Goal: Information Seeking & Learning: Check status

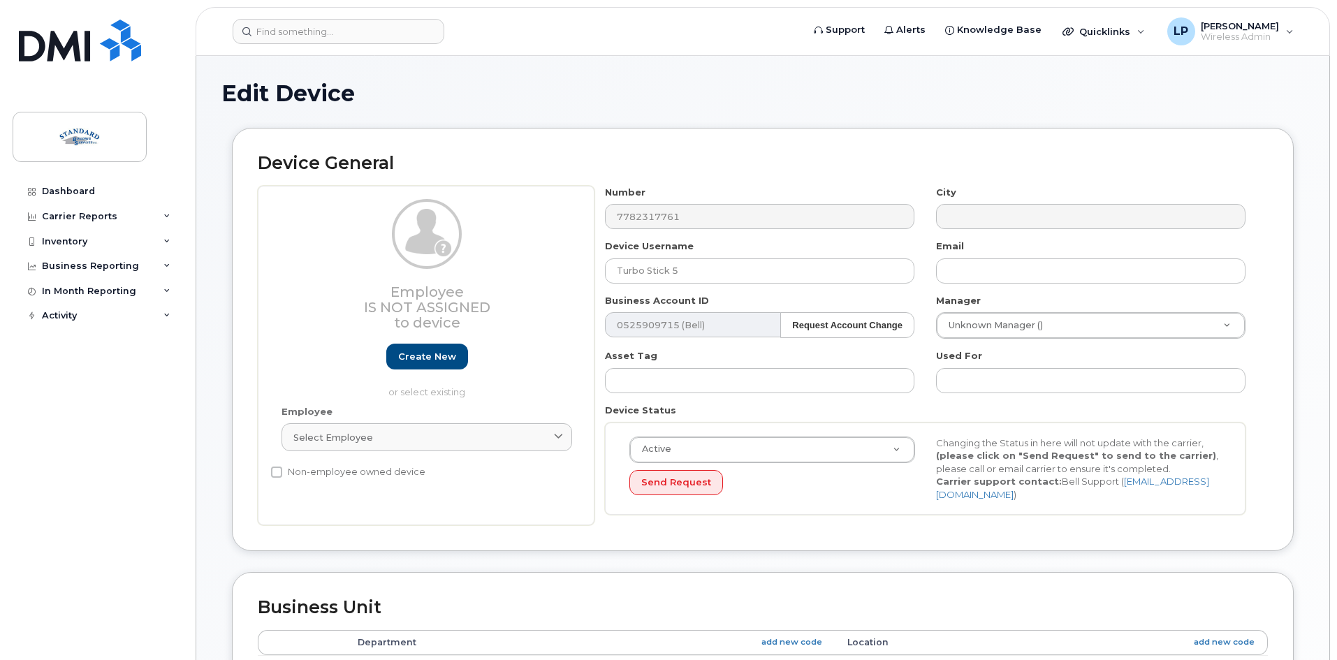
select select "15741971"
click at [71, 78] on link at bounding box center [80, 60] width 134 height 80
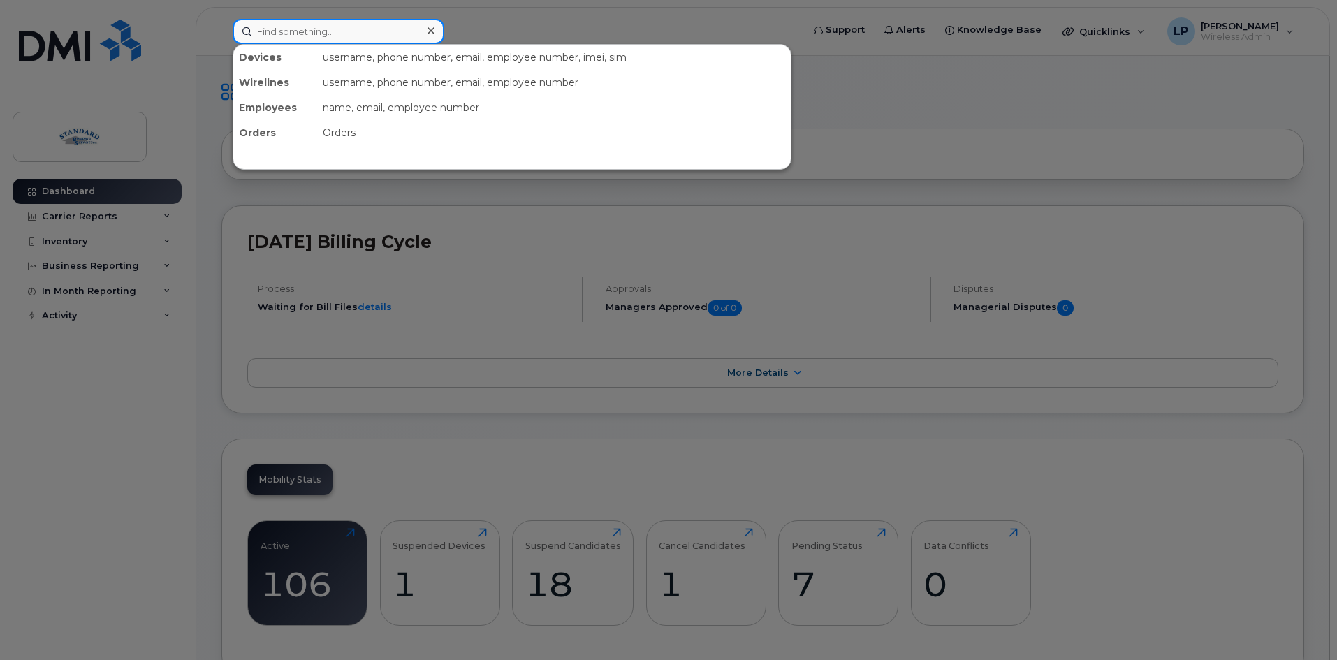
click at [309, 29] on input at bounding box center [339, 31] width 212 height 25
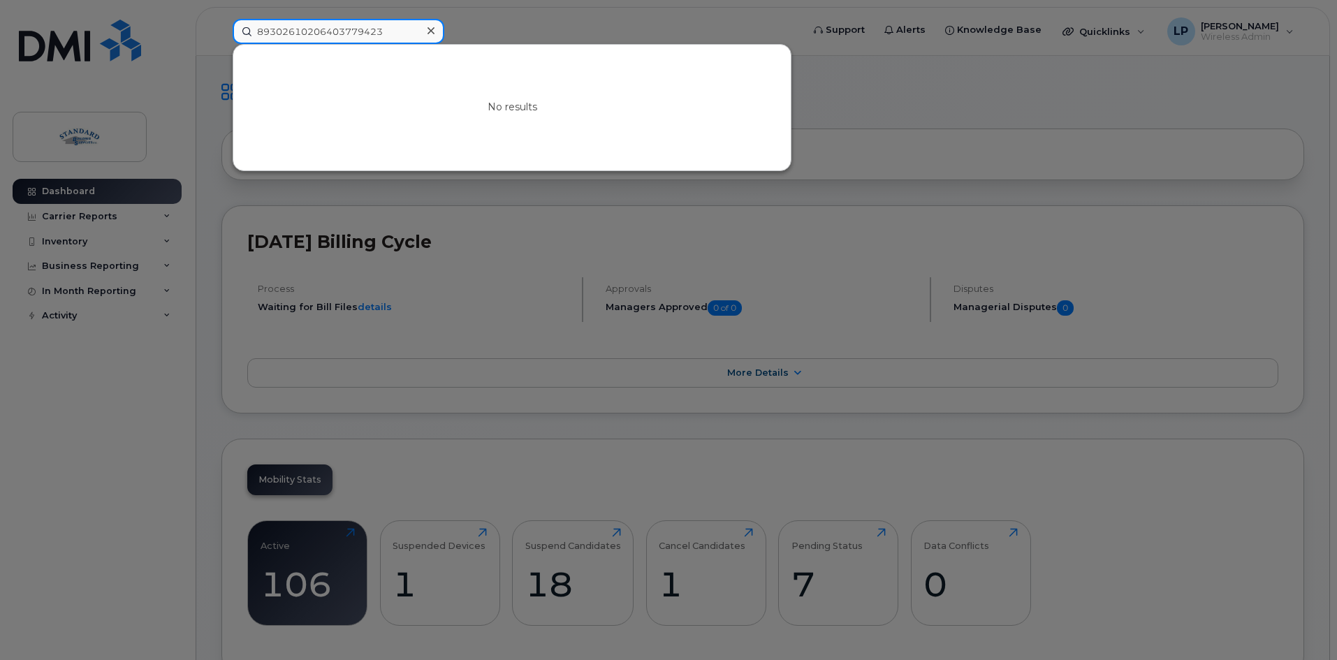
type input "89302610206403779423"
drag, startPoint x: 390, startPoint y: 34, endPoint x: 196, endPoint y: 57, distance: 195.5
click at [221, 44] on div "89302610206403779423 No results" at bounding box center [512, 31] width 583 height 25
type input "015693000278767"
drag, startPoint x: 372, startPoint y: 39, endPoint x: 136, endPoint y: 37, distance: 236.1
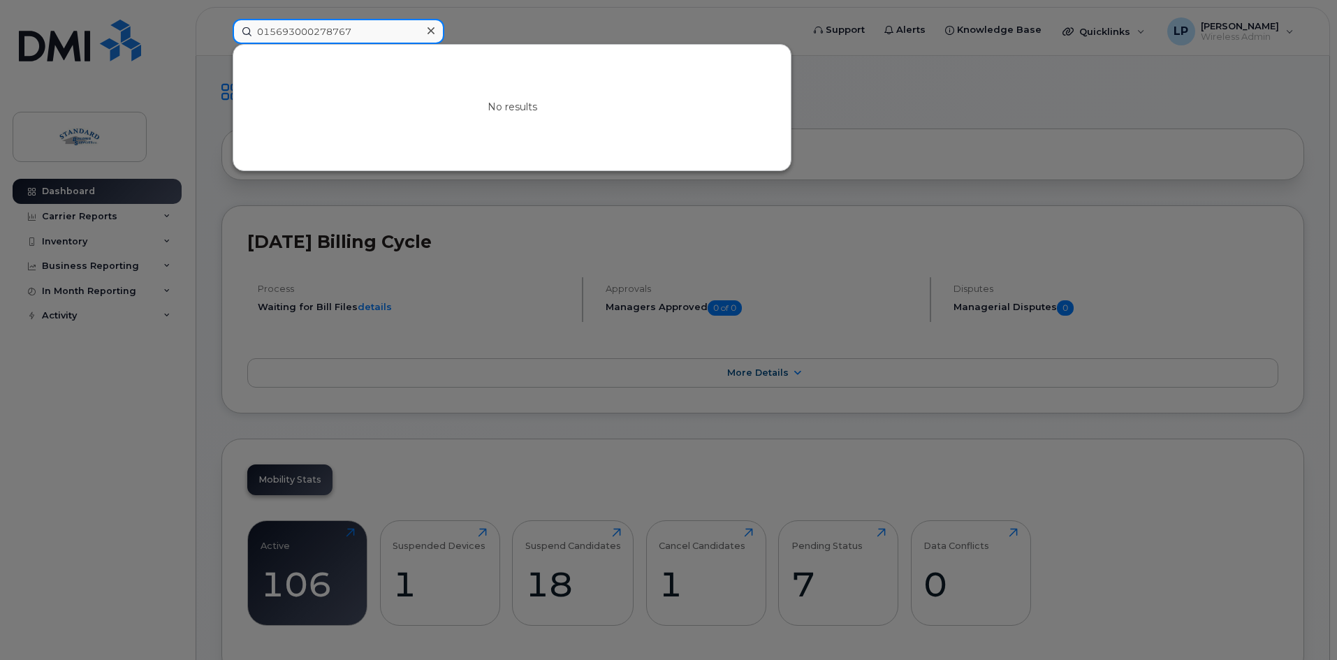
click at [221, 37] on div "015693000278767 No results" at bounding box center [512, 31] width 583 height 25
click at [900, 184] on div at bounding box center [668, 330] width 1337 height 660
click at [368, 38] on input at bounding box center [339, 31] width 212 height 25
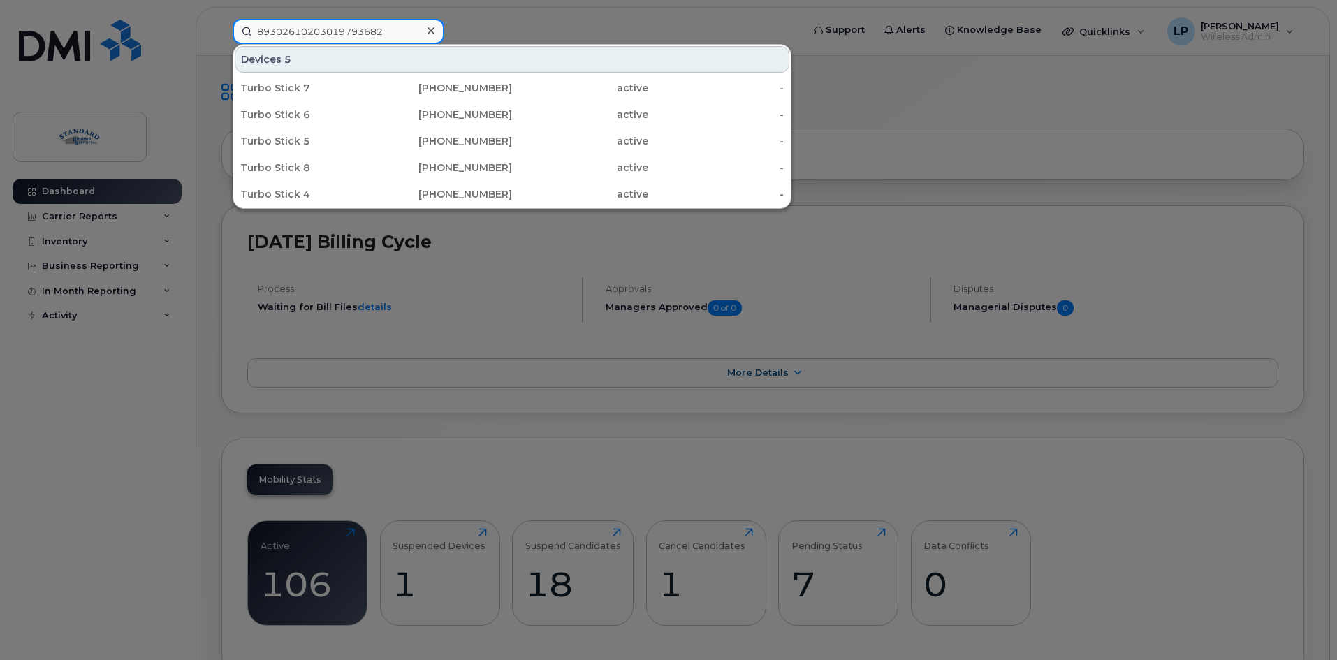
type input "89302610203019793682"
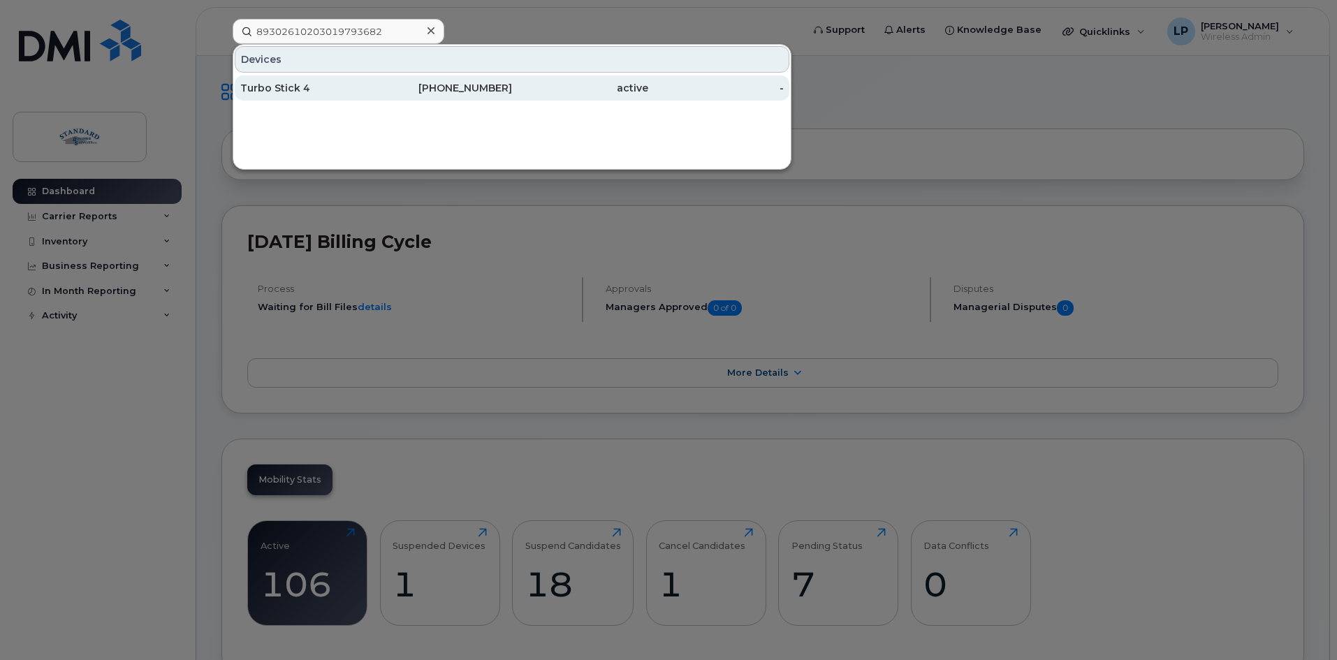
click at [368, 84] on div "Turbo Stick 4" at bounding box center [308, 88] width 136 height 14
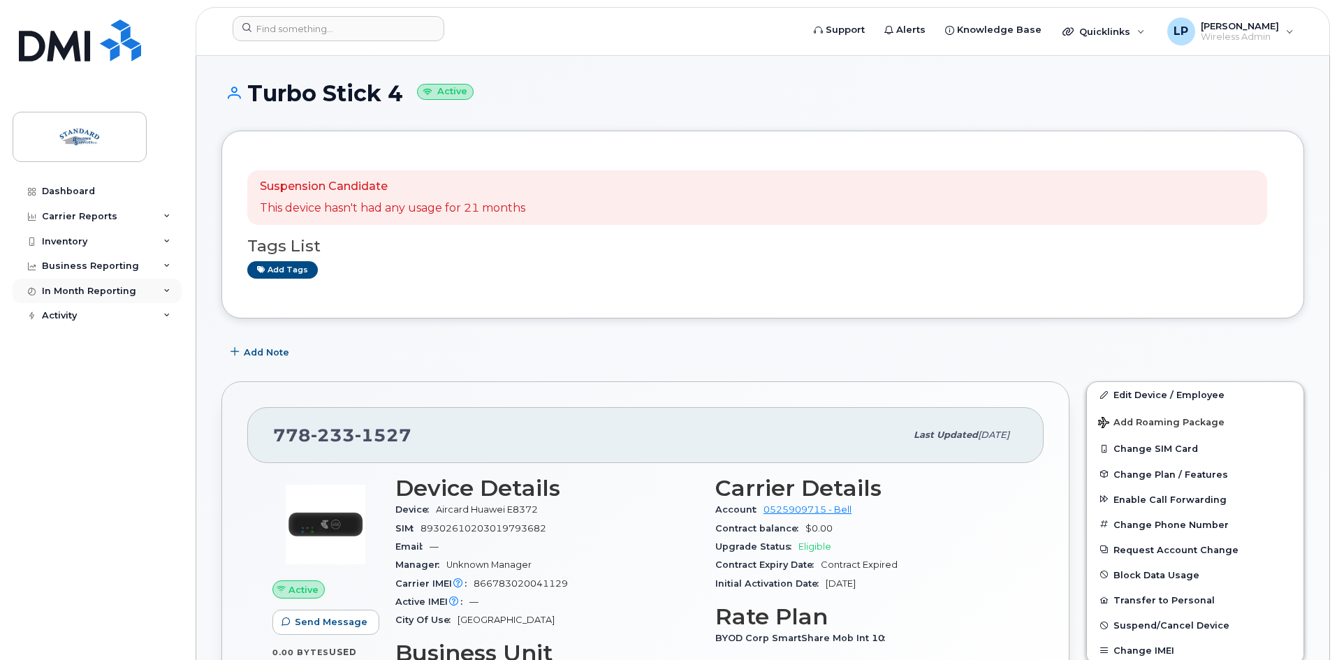
click at [164, 291] on icon at bounding box center [166, 291] width 7 height 7
click at [98, 321] on div "Data Usage" at bounding box center [76, 316] width 56 height 13
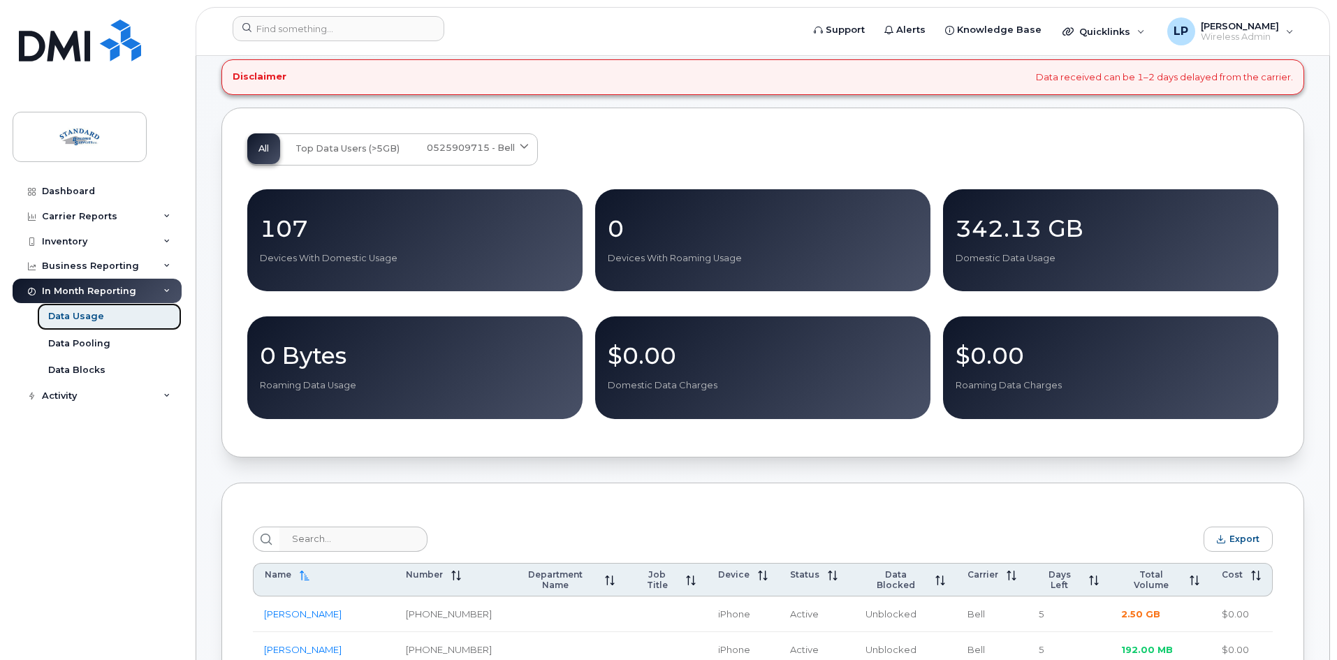
scroll to position [279, 0]
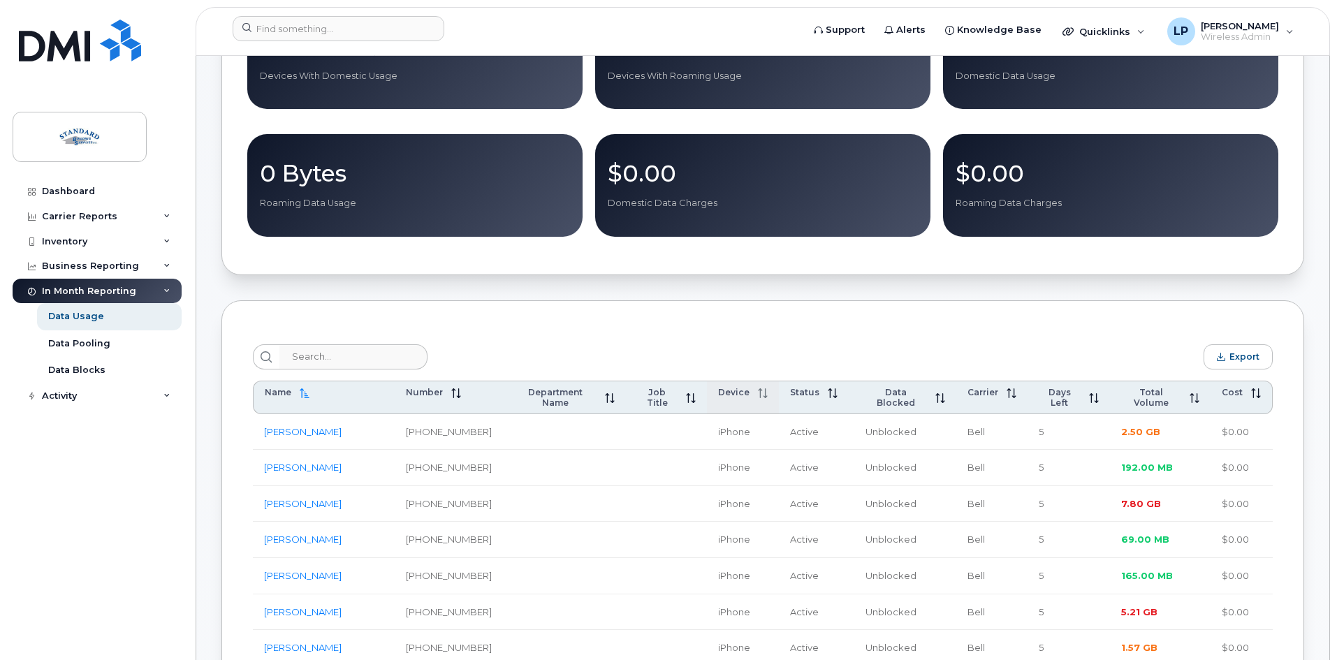
click at [730, 396] on span "Device" at bounding box center [733, 392] width 31 height 10
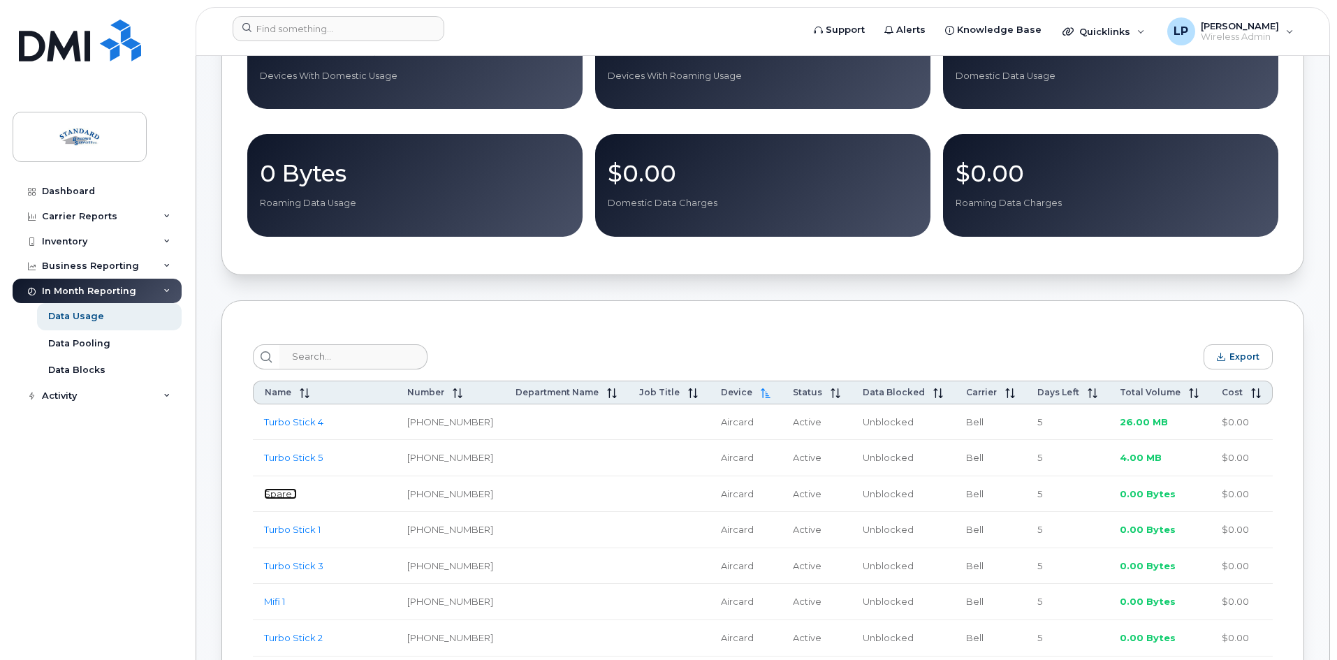
click at [293, 497] on link "Spare 1" at bounding box center [280, 493] width 33 height 11
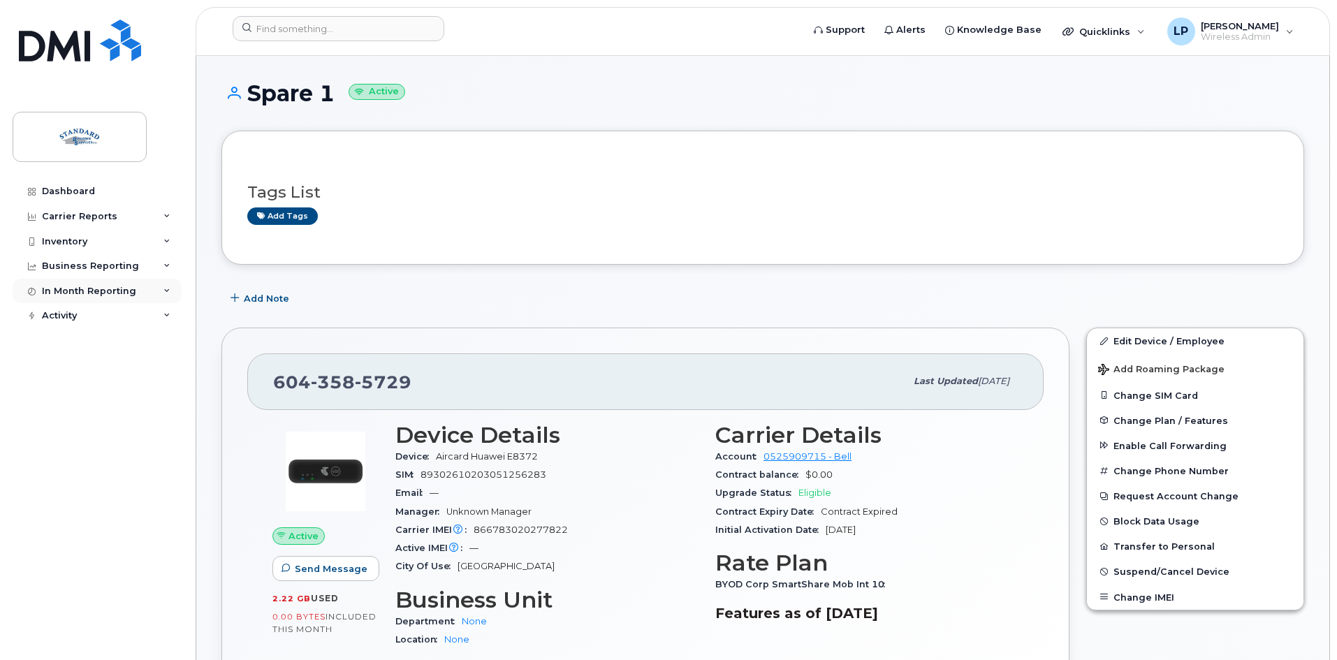
click at [159, 299] on div "In Month Reporting" at bounding box center [97, 291] width 169 height 25
click at [106, 305] on link "Data Usage" at bounding box center [109, 316] width 145 height 27
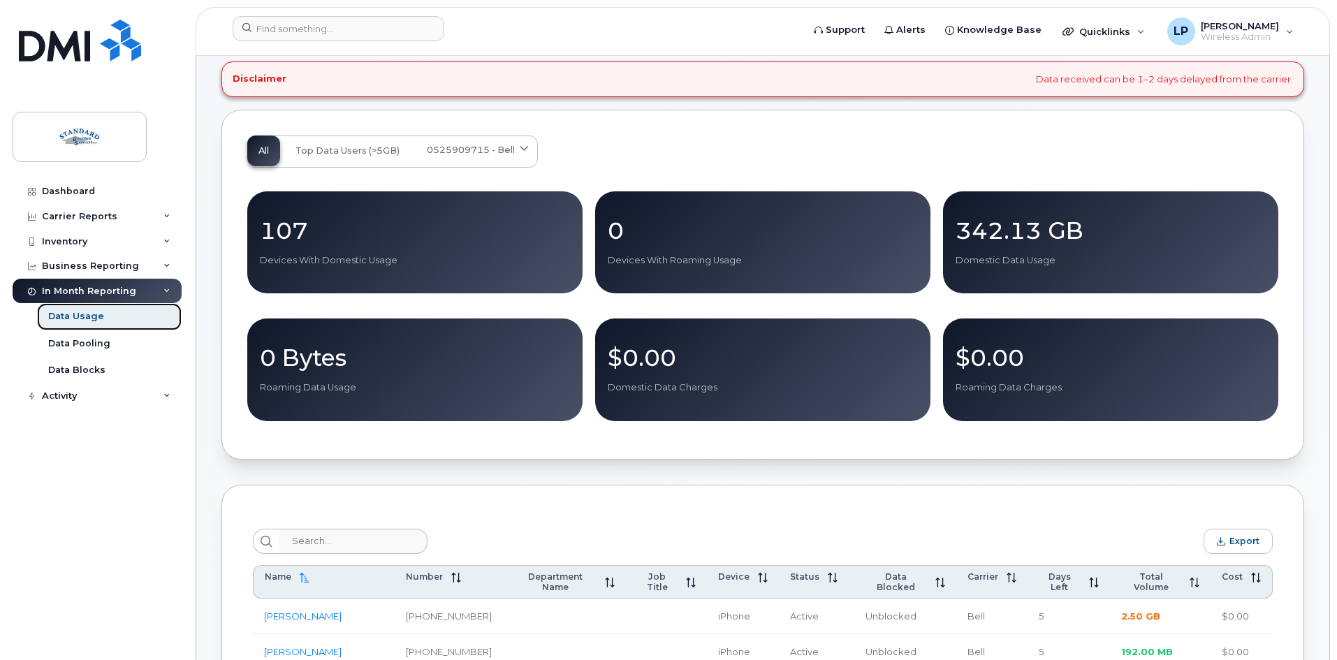
scroll to position [279, 0]
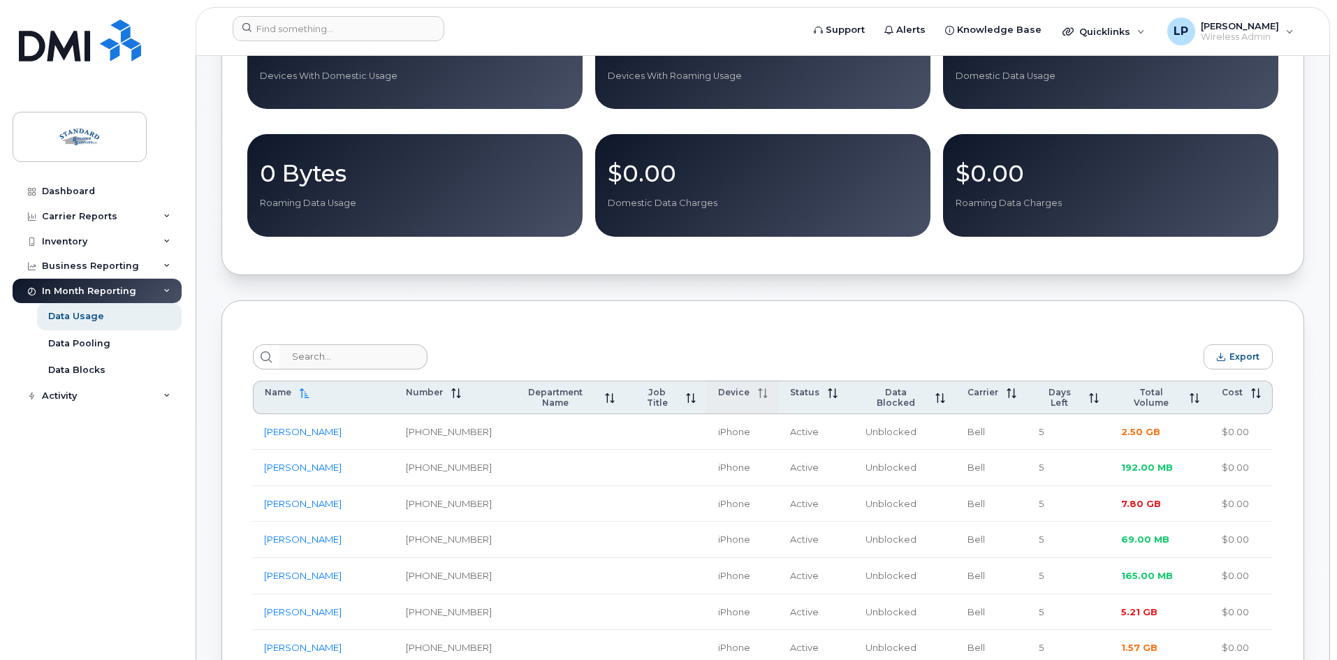
click at [731, 397] on span "Device" at bounding box center [733, 392] width 31 height 10
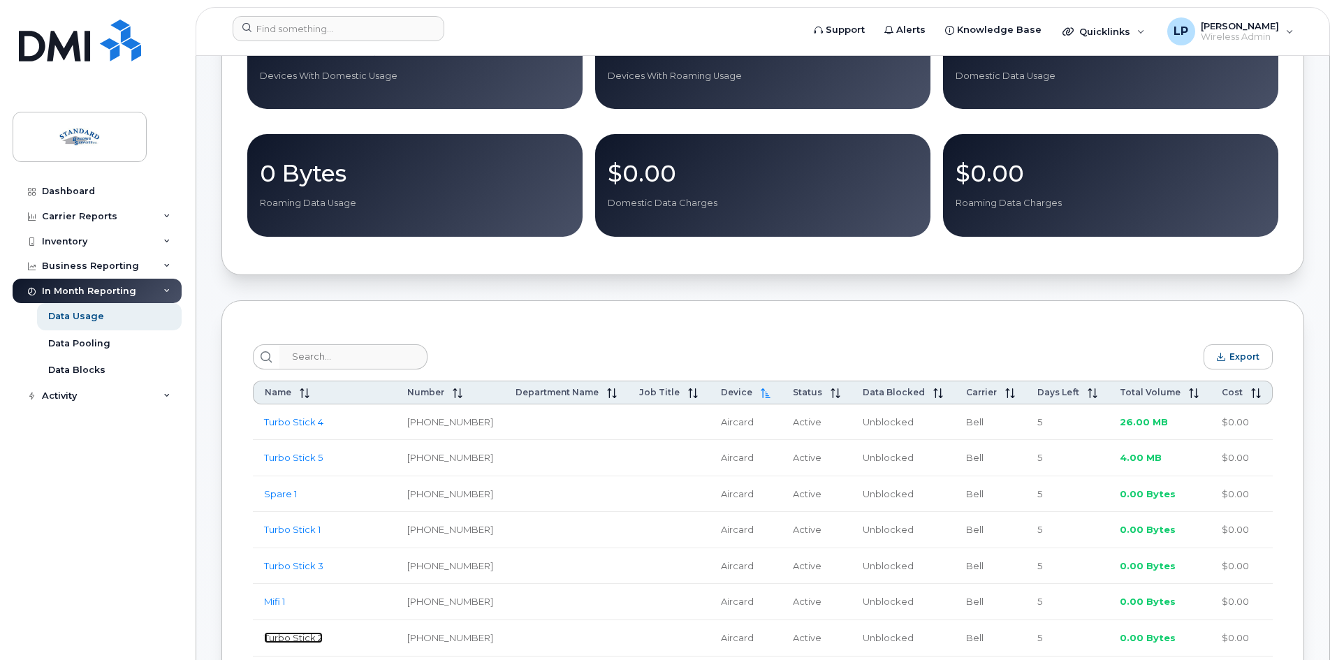
click at [301, 643] on link "Turbo Stick 2" at bounding box center [293, 637] width 59 height 11
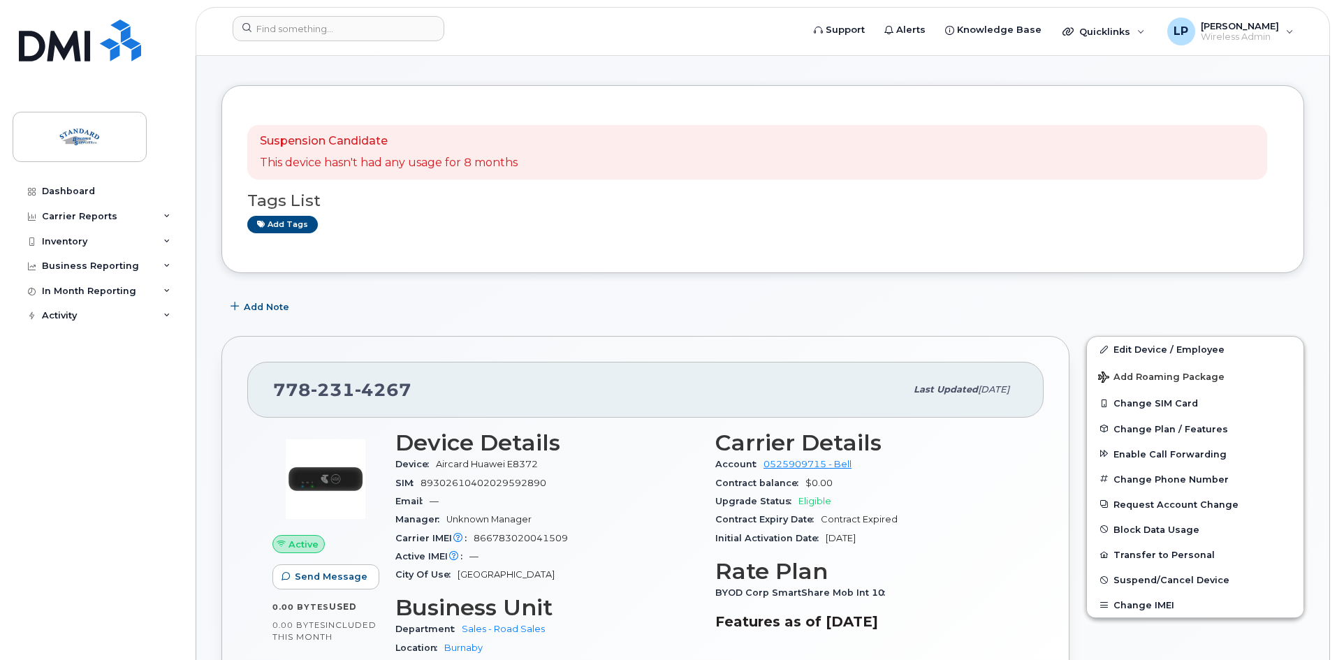
scroll to position [70, 0]
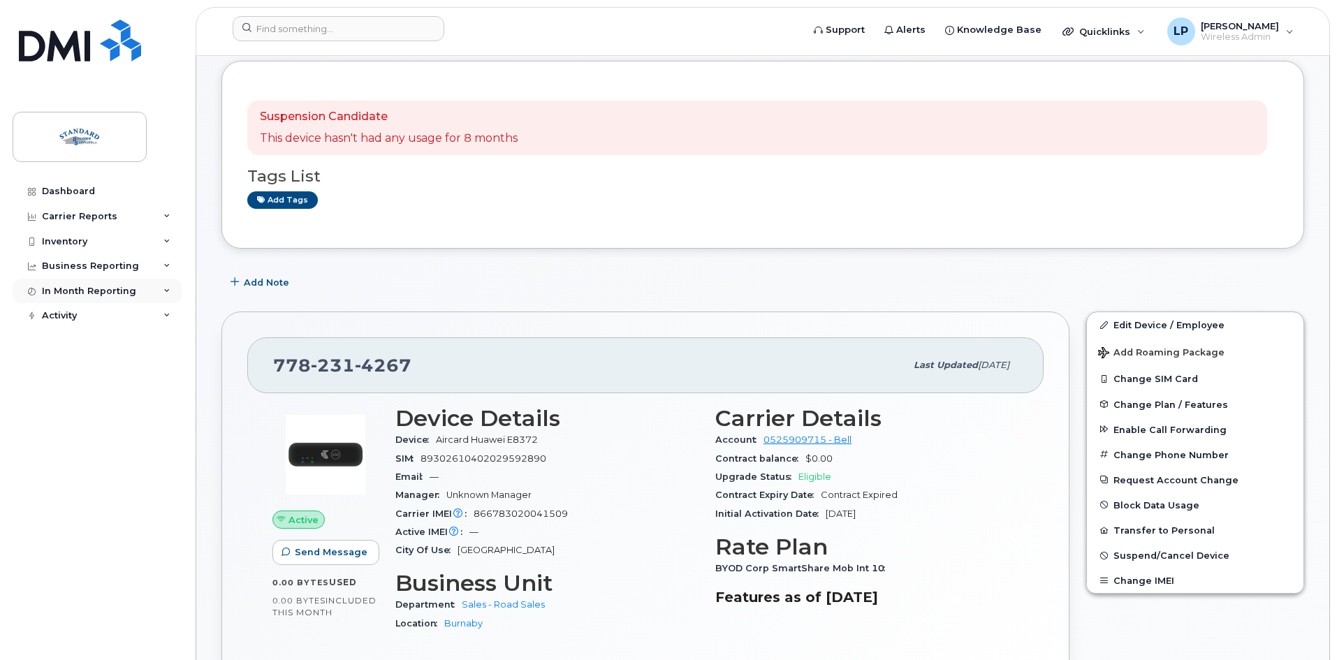
click at [159, 292] on div "In Month Reporting" at bounding box center [97, 291] width 169 height 25
click at [133, 313] on link "Data Usage" at bounding box center [109, 316] width 145 height 27
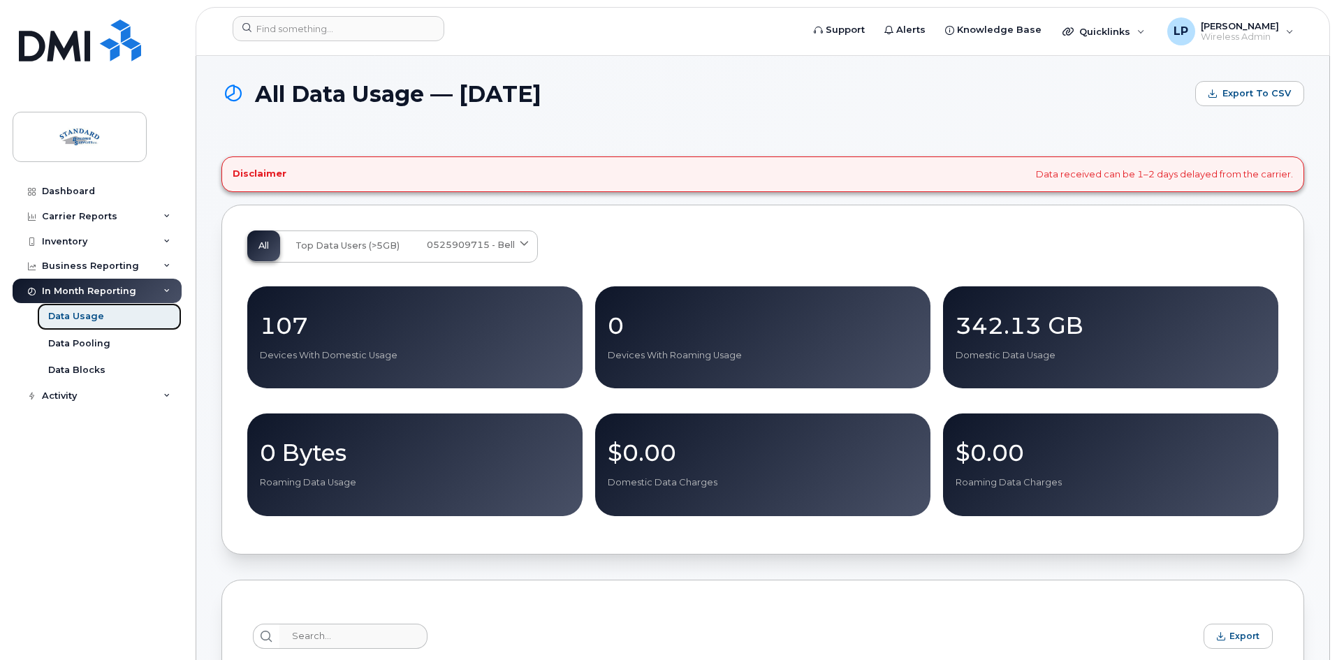
scroll to position [279, 0]
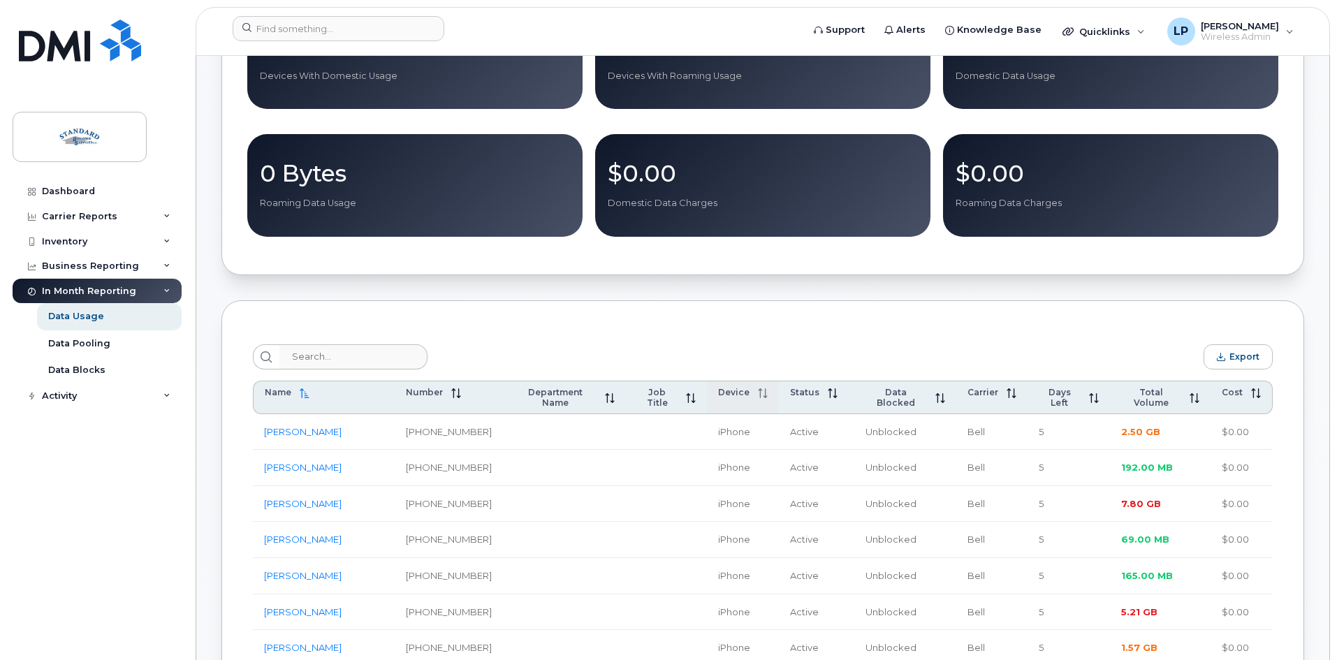
click at [726, 393] on span "Device" at bounding box center [733, 392] width 31 height 10
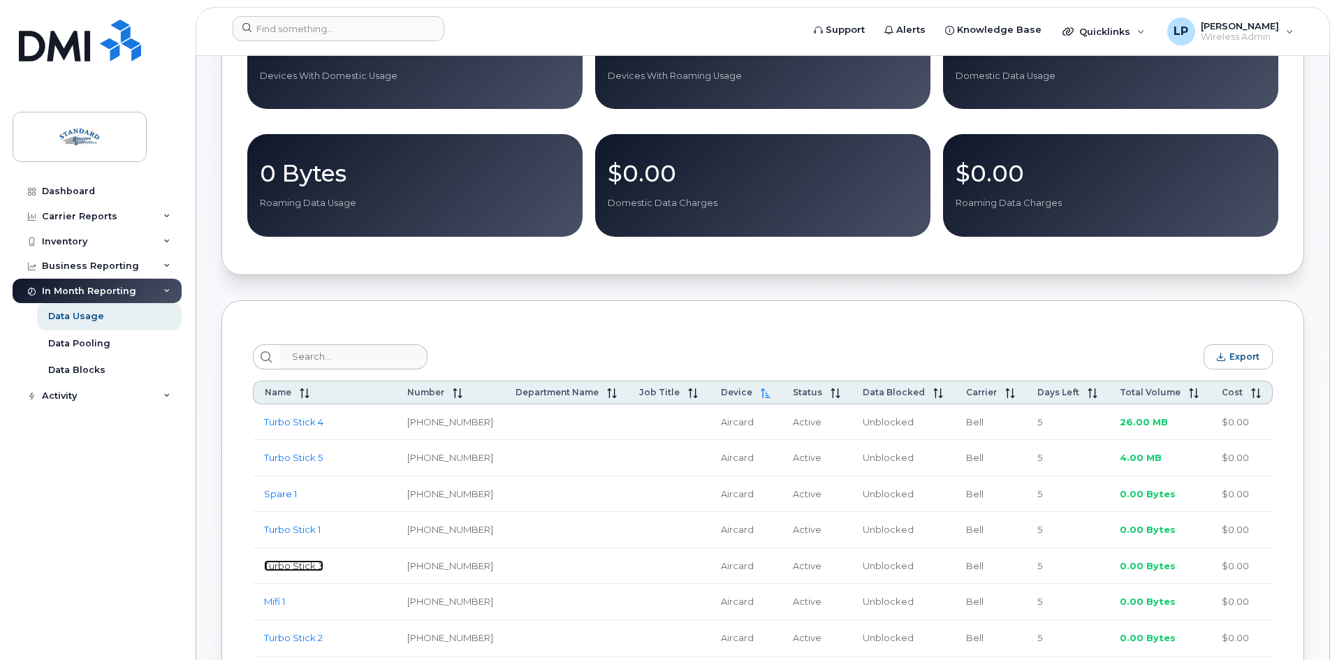
click at [307, 569] on link "Turbo Stick 3" at bounding box center [293, 565] width 59 height 11
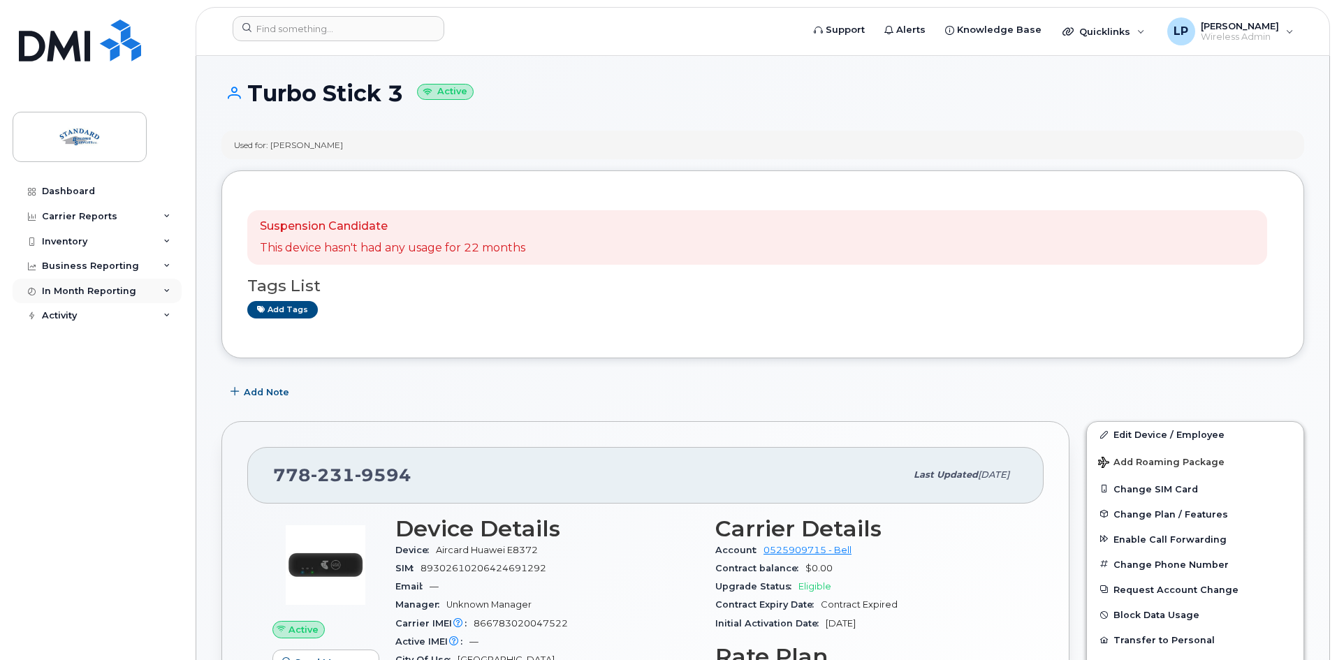
click at [161, 284] on div "In Month Reporting" at bounding box center [97, 291] width 169 height 25
click at [89, 313] on div "Data Usage" at bounding box center [76, 316] width 56 height 13
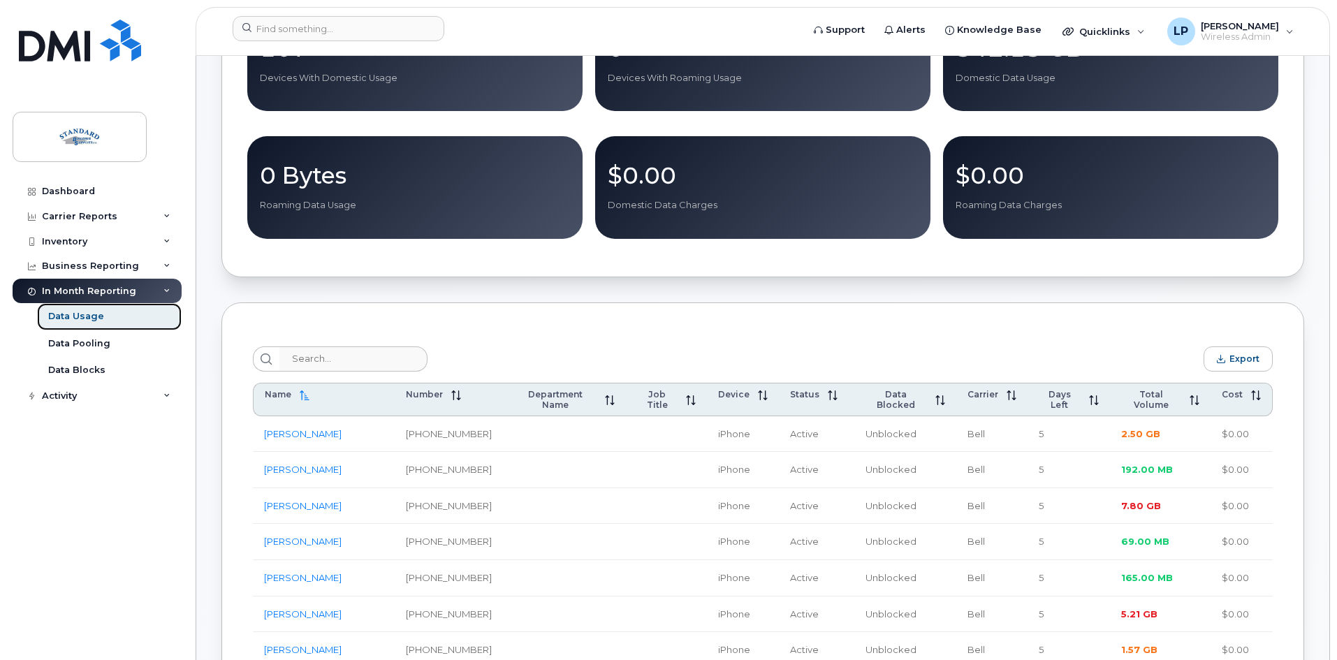
scroll to position [279, 0]
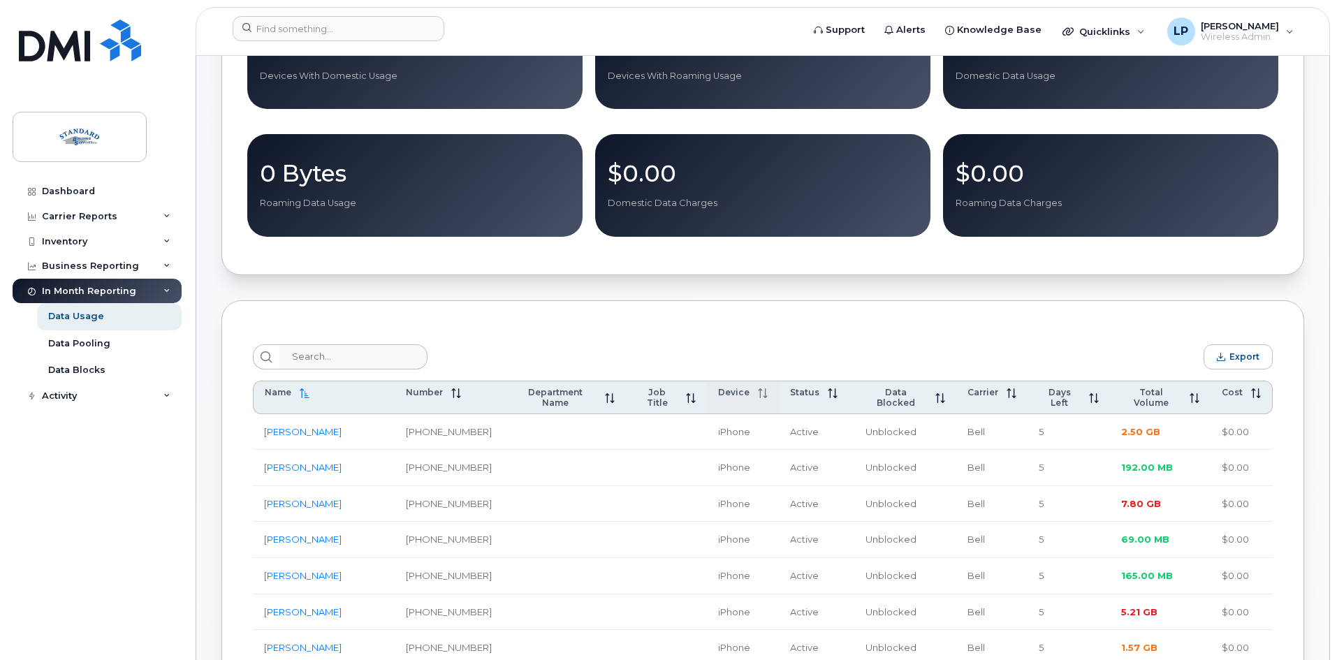
click at [727, 397] on span "Device" at bounding box center [733, 392] width 31 height 10
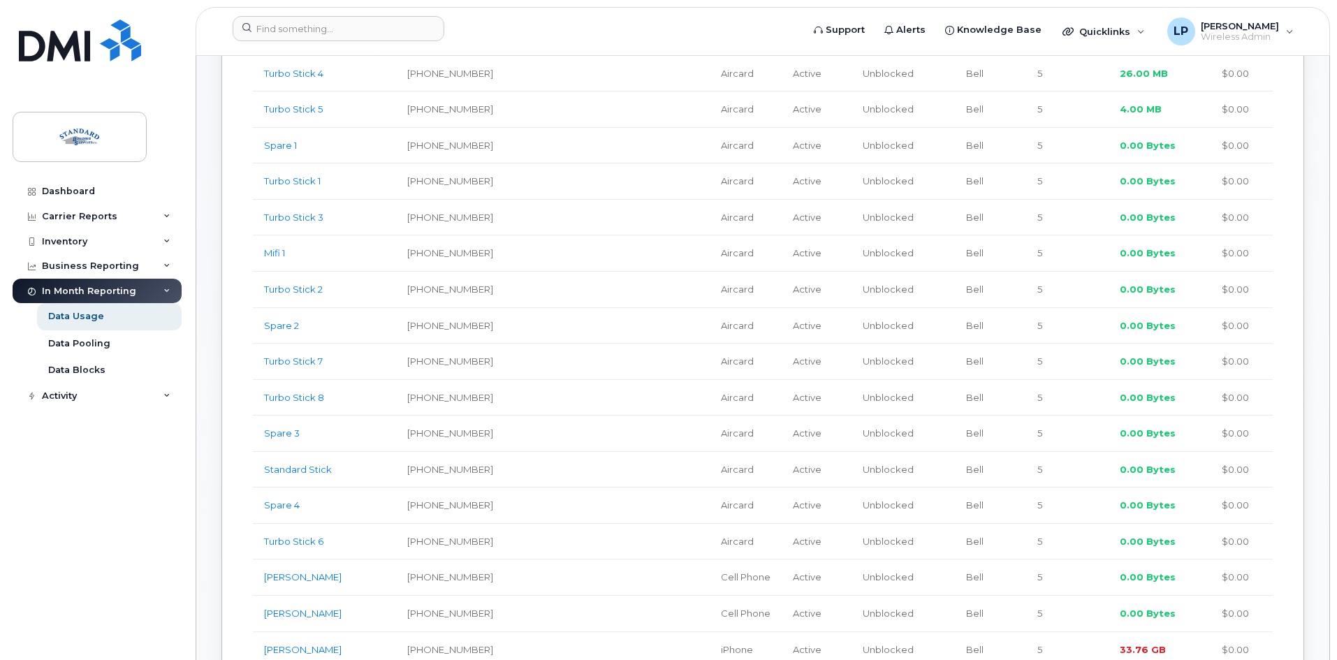
scroll to position [629, 0]
click at [296, 541] on link "Turbo Stick 6" at bounding box center [293, 540] width 59 height 11
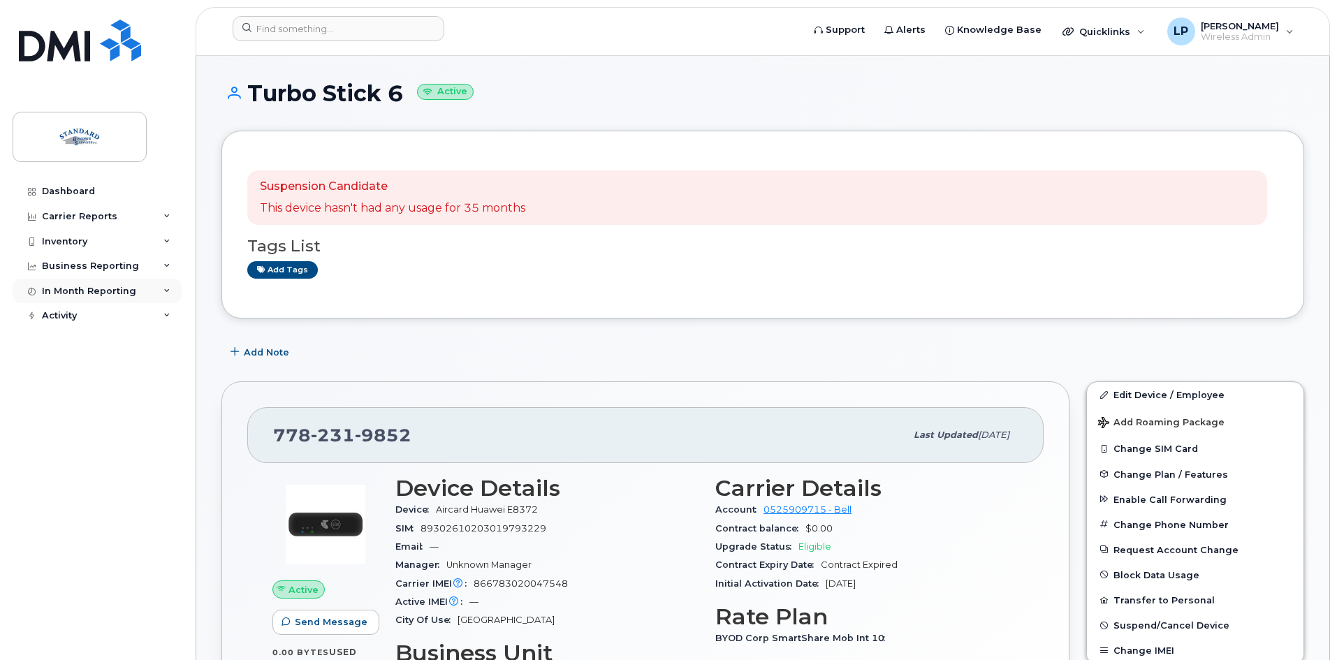
click at [161, 287] on div "In Month Reporting" at bounding box center [97, 291] width 169 height 25
click at [80, 314] on div "Data Usage" at bounding box center [76, 316] width 56 height 13
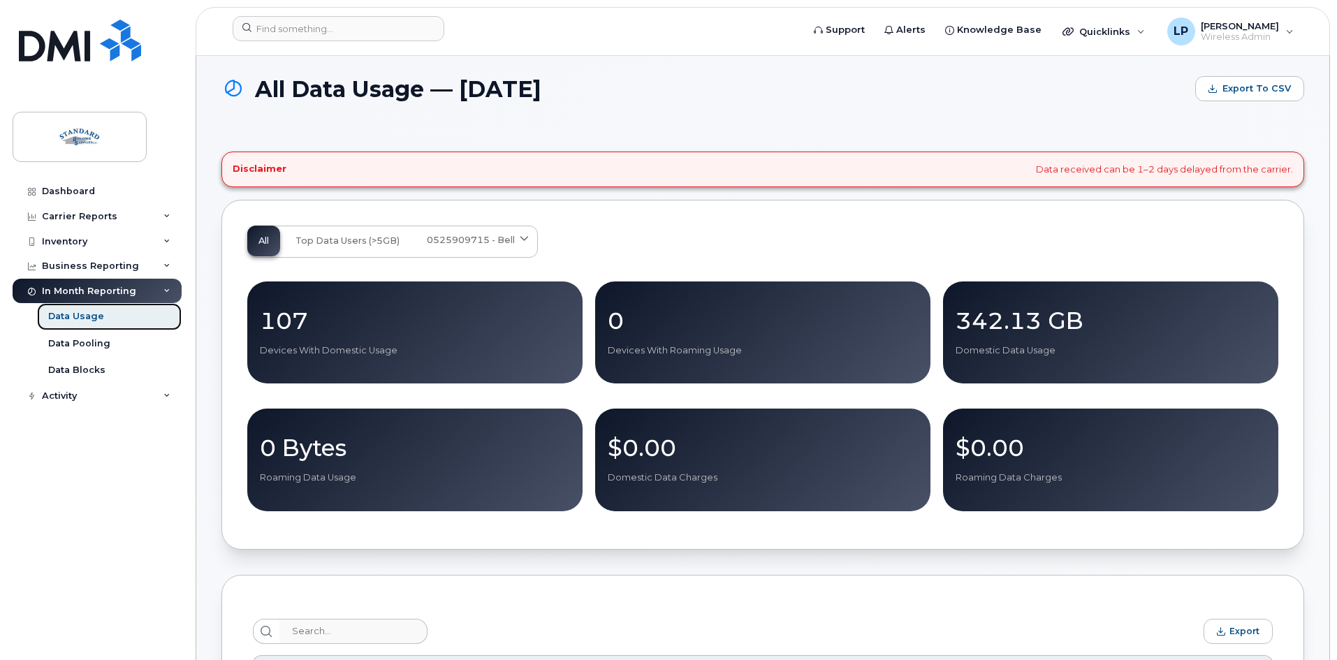
scroll to position [349, 0]
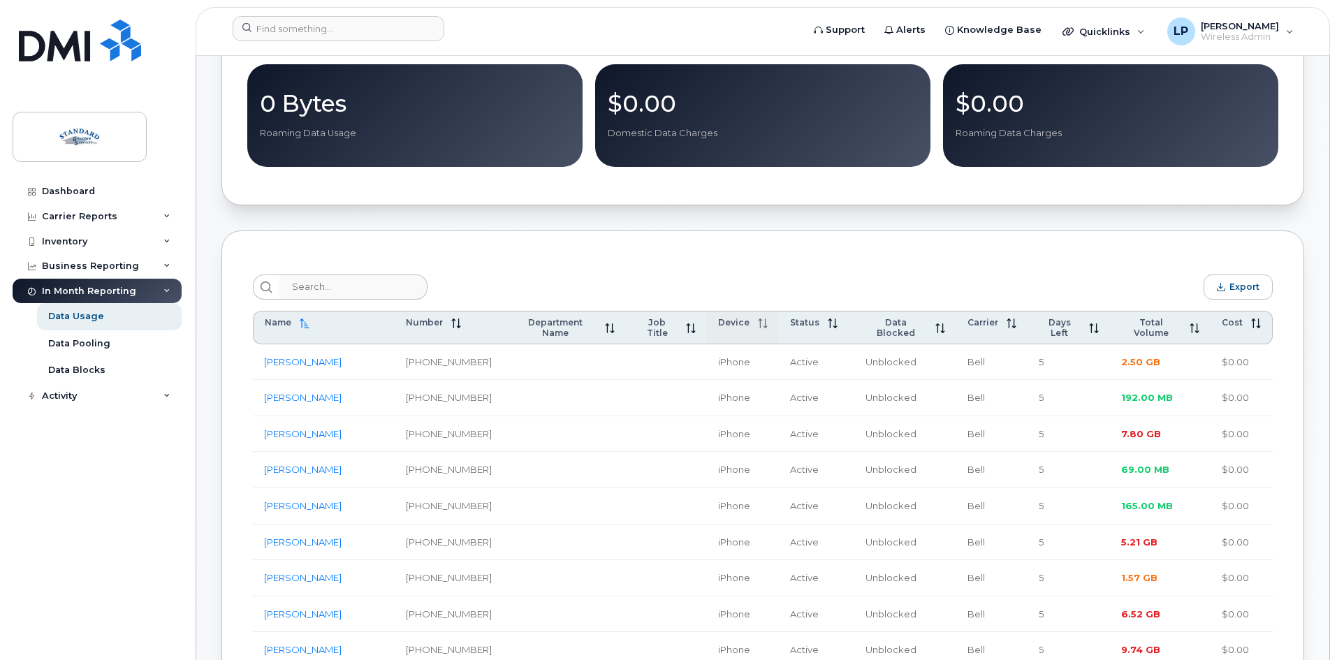
click at [726, 321] on div "Device" at bounding box center [743, 322] width 50 height 11
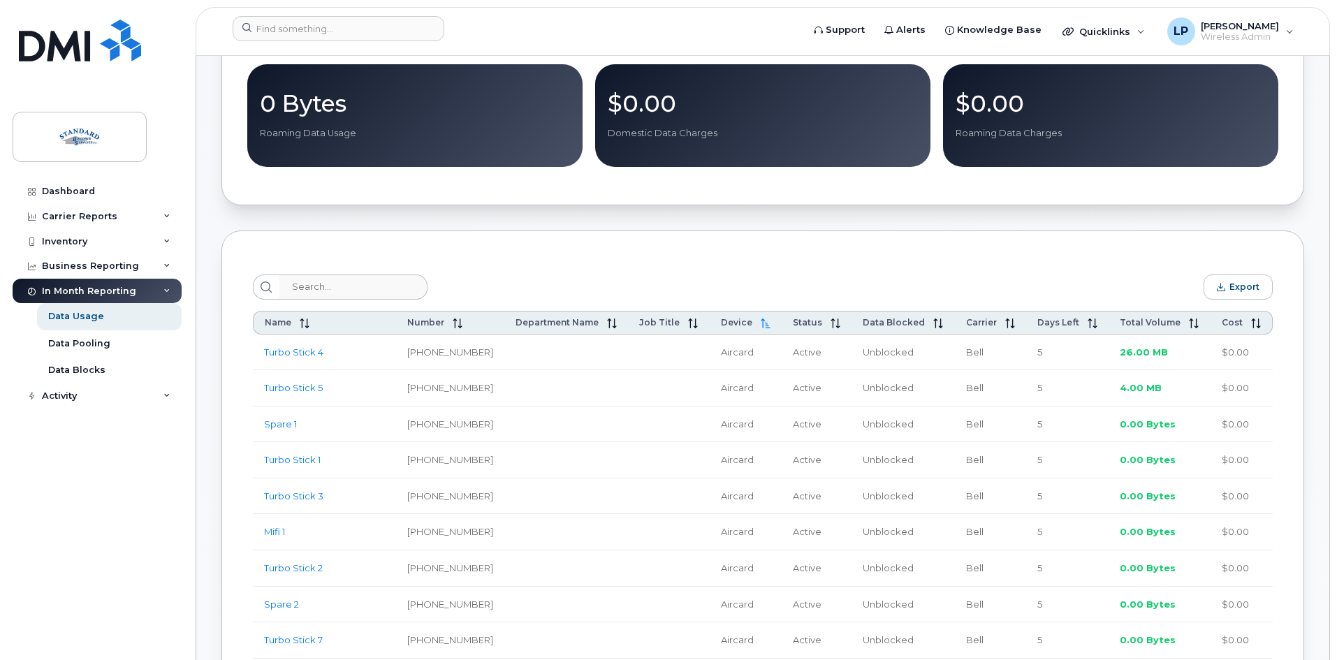
scroll to position [629, 0]
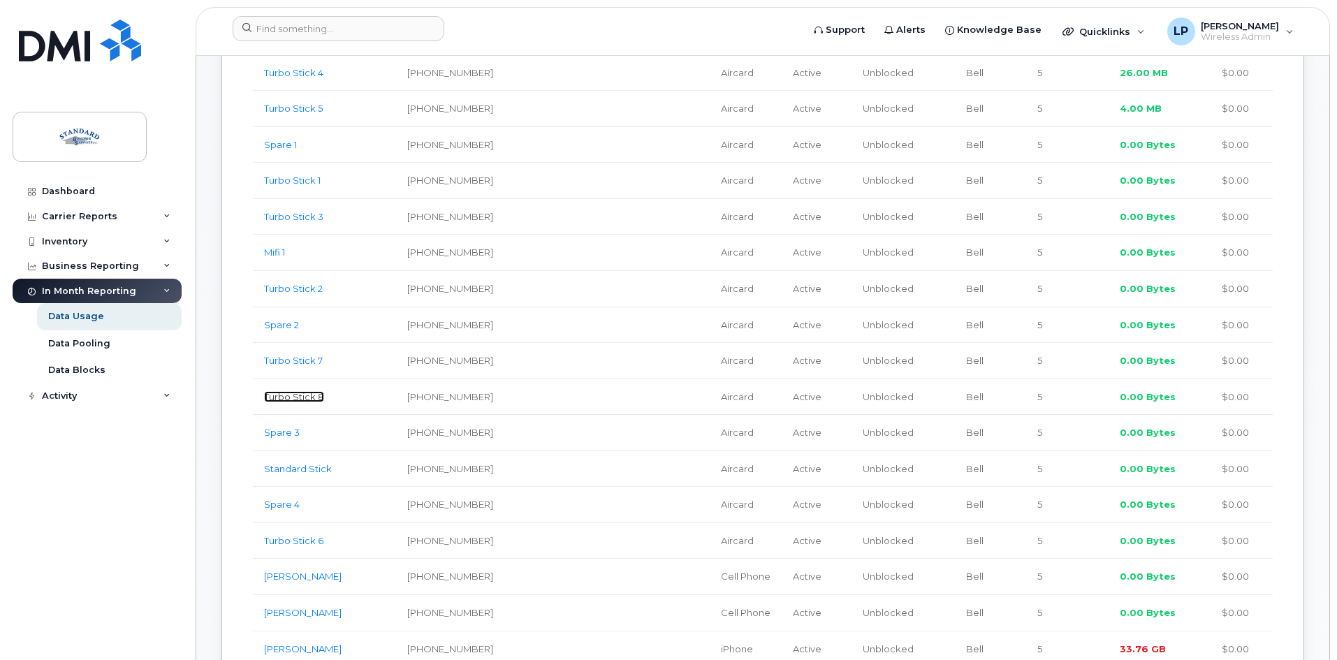
click at [298, 398] on link "Turbo Stick 8" at bounding box center [294, 396] width 60 height 11
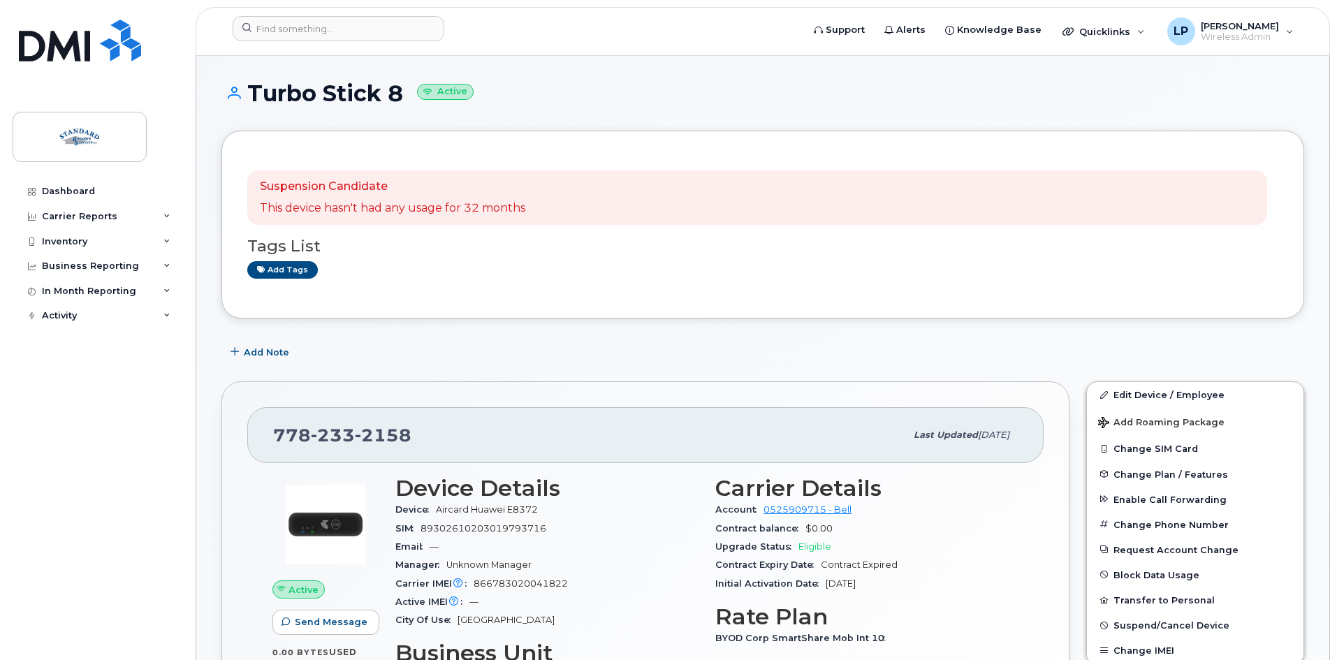
click at [55, 386] on div "Dashboard Carrier Reports Monthly Billing Data Daily Data Pooling Data Behavior…" at bounding box center [99, 409] width 173 height 460
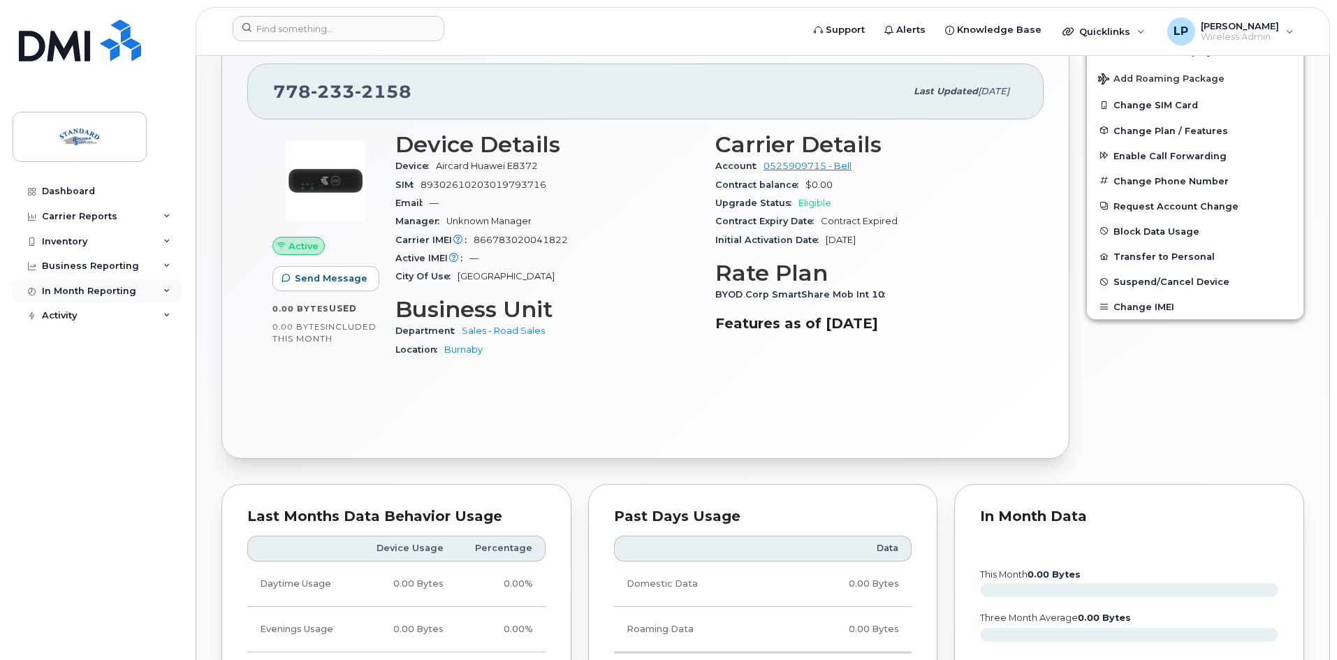
scroll to position [349, 0]
